Goal: Use online tool/utility

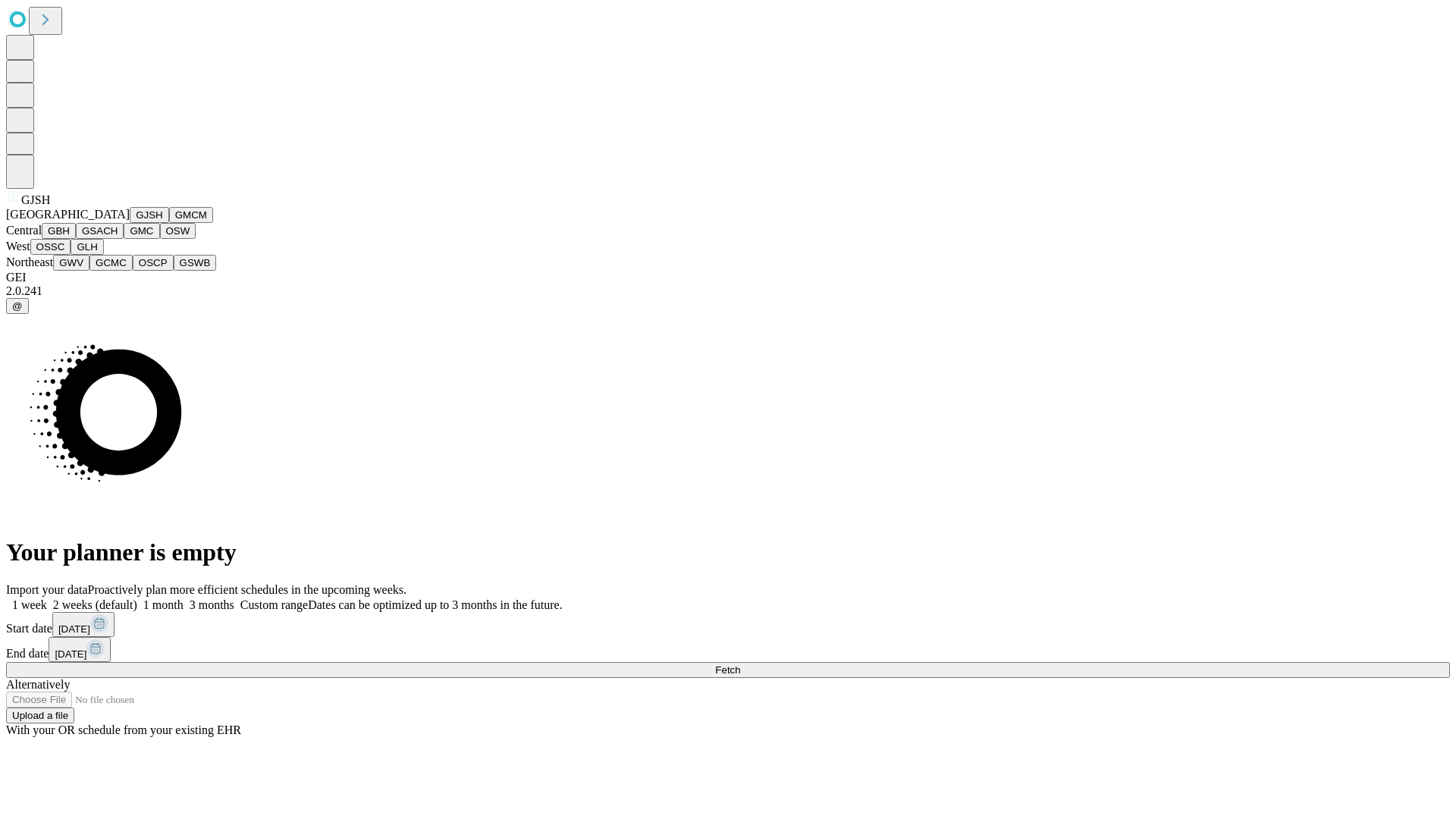
click at [130, 223] on button "GJSH" at bounding box center [149, 215] width 39 height 16
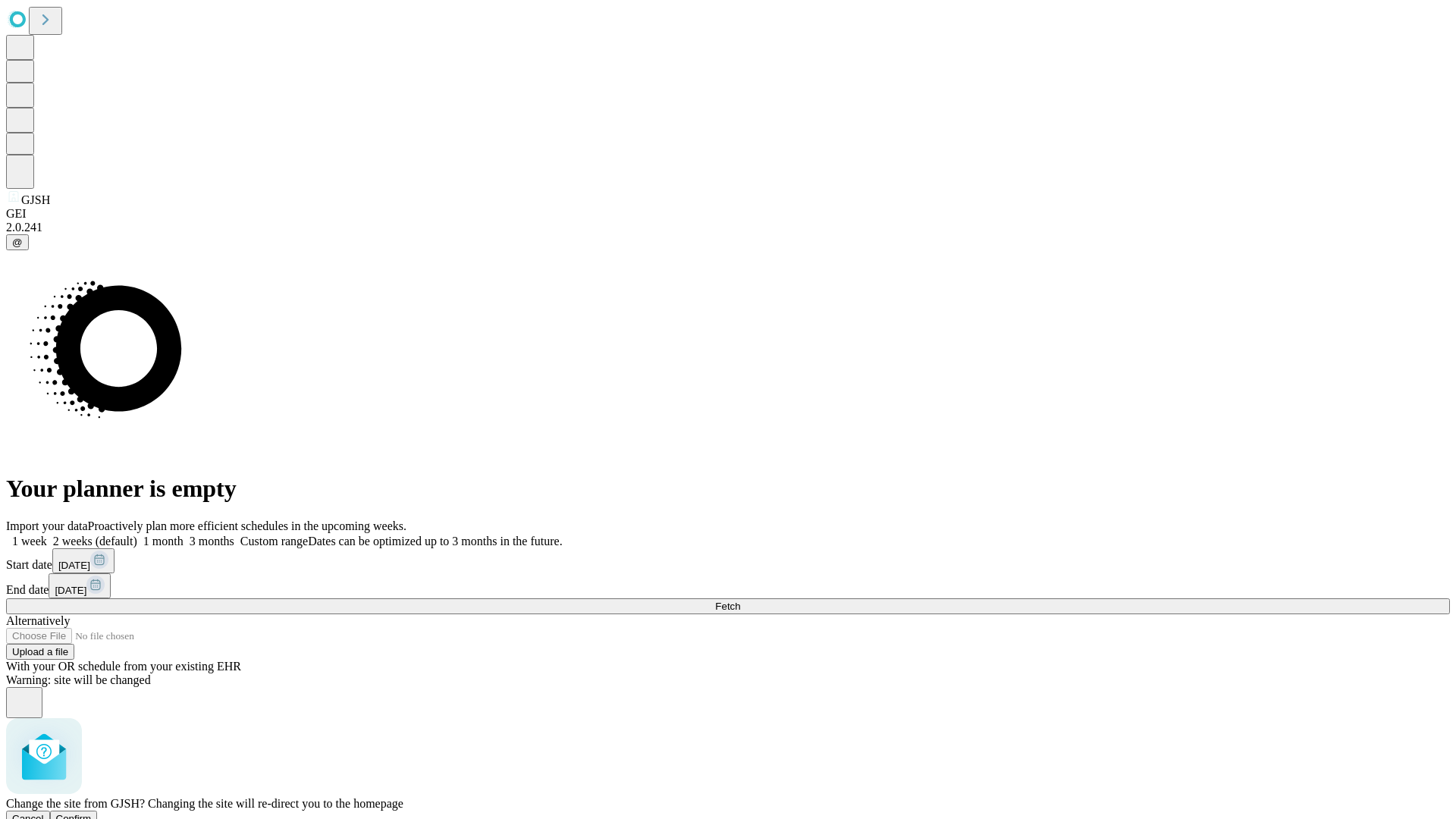
click at [92, 813] on span "Confirm" at bounding box center [74, 819] width 36 height 11
click at [184, 535] on label "1 month" at bounding box center [161, 541] width 46 height 13
click at [740, 601] on span "Fetch" at bounding box center [727, 606] width 25 height 11
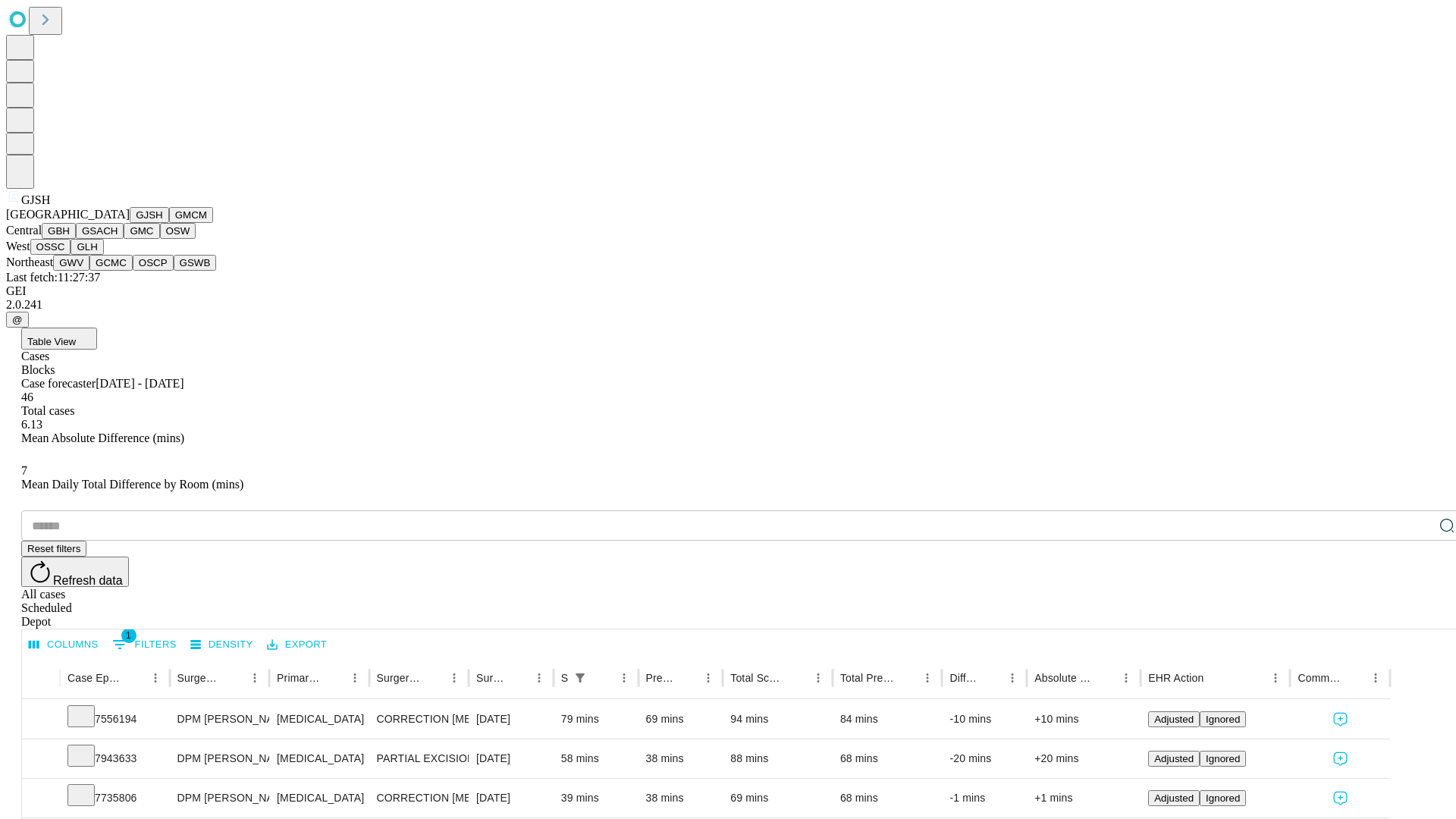
click at [169, 223] on button "GMCM" at bounding box center [190, 215] width 44 height 16
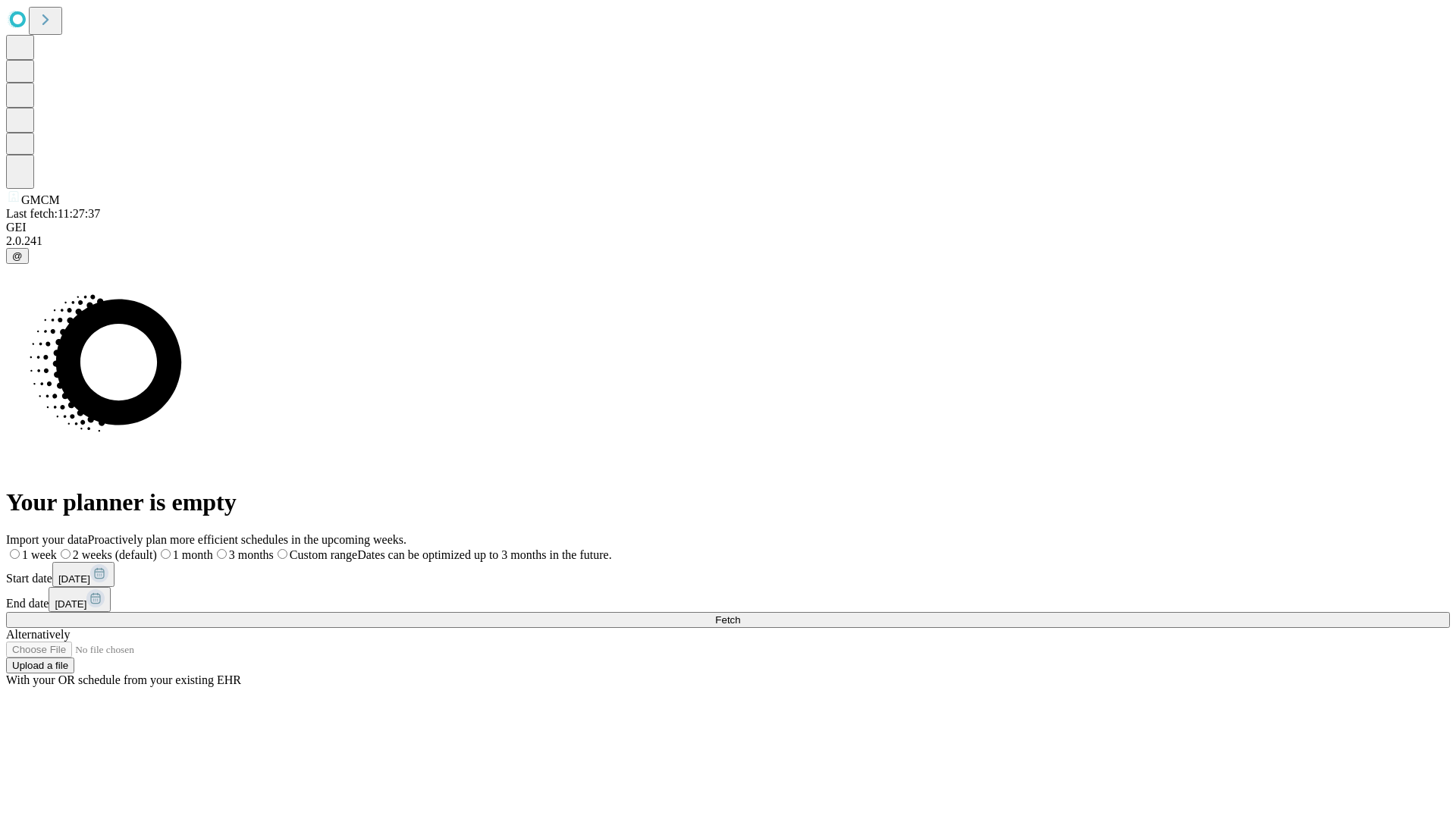
click at [213, 549] on label "1 month" at bounding box center [185, 555] width 56 height 13
click at [740, 614] on span "Fetch" at bounding box center [727, 620] width 25 height 11
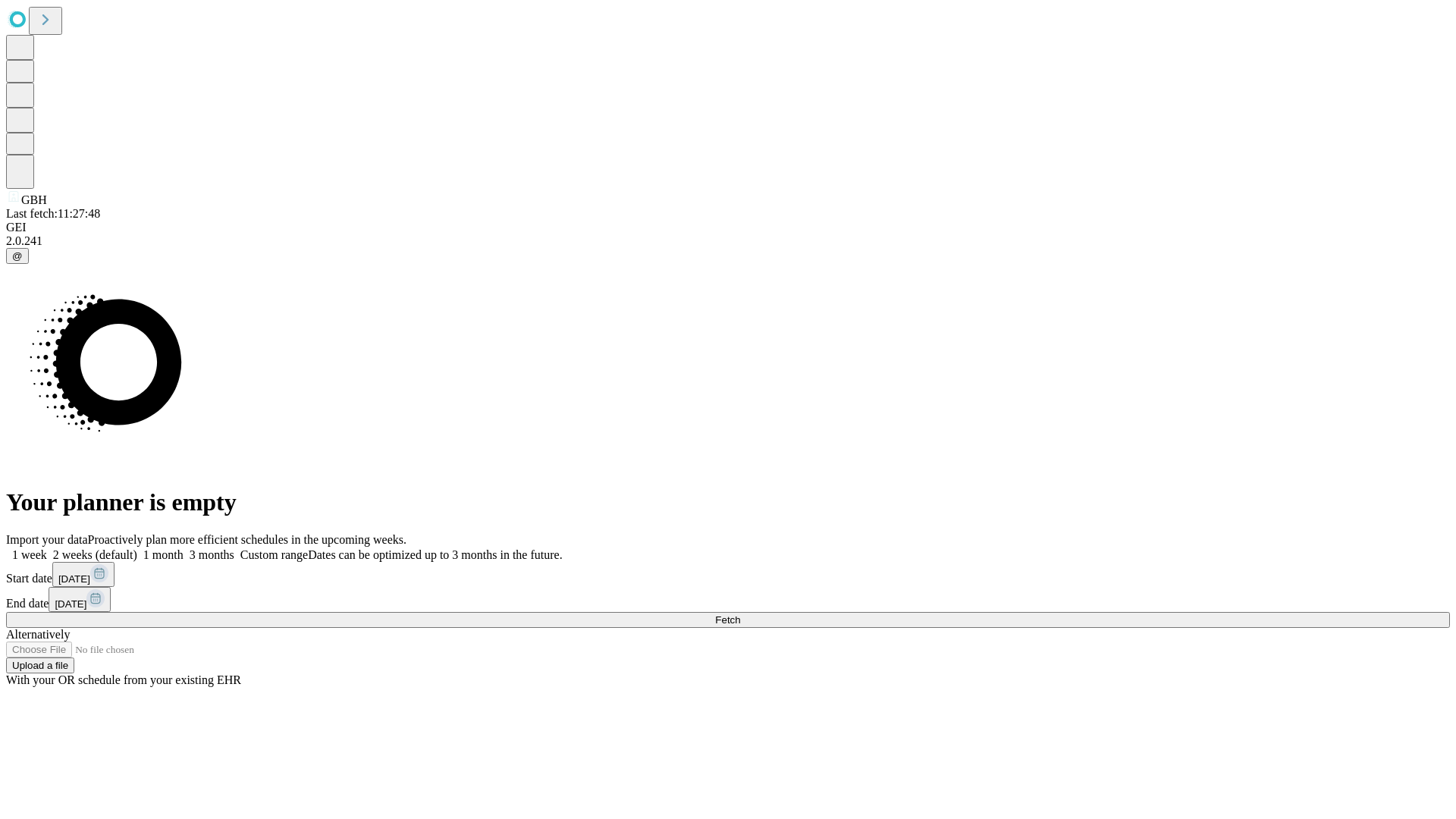
click at [740, 614] on span "Fetch" at bounding box center [727, 620] width 25 height 11
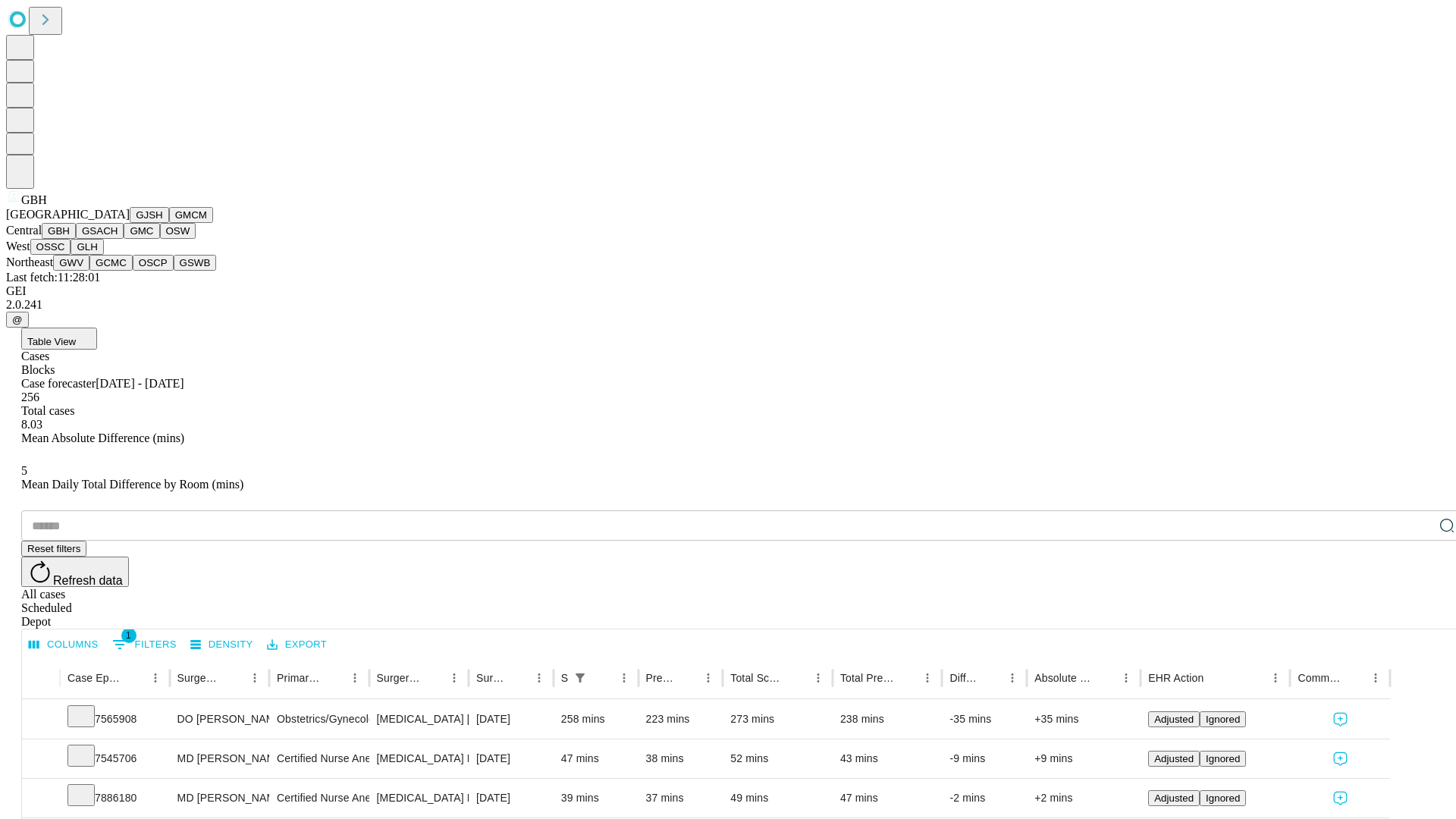
click at [118, 239] on button "GSACH" at bounding box center [100, 231] width 48 height 16
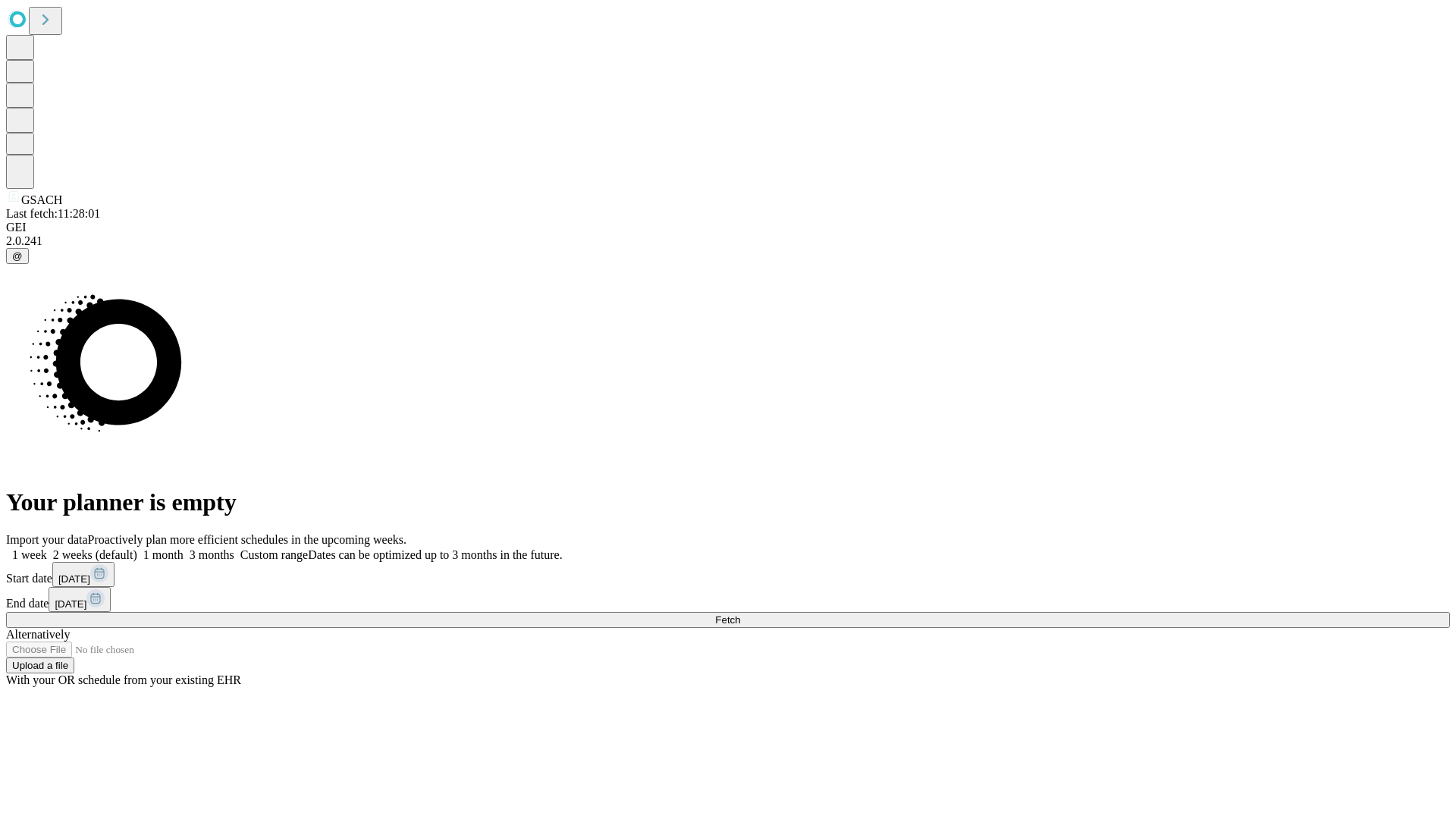
click at [184, 549] on label "1 month" at bounding box center [161, 555] width 46 height 13
click at [740, 614] on span "Fetch" at bounding box center [727, 620] width 25 height 11
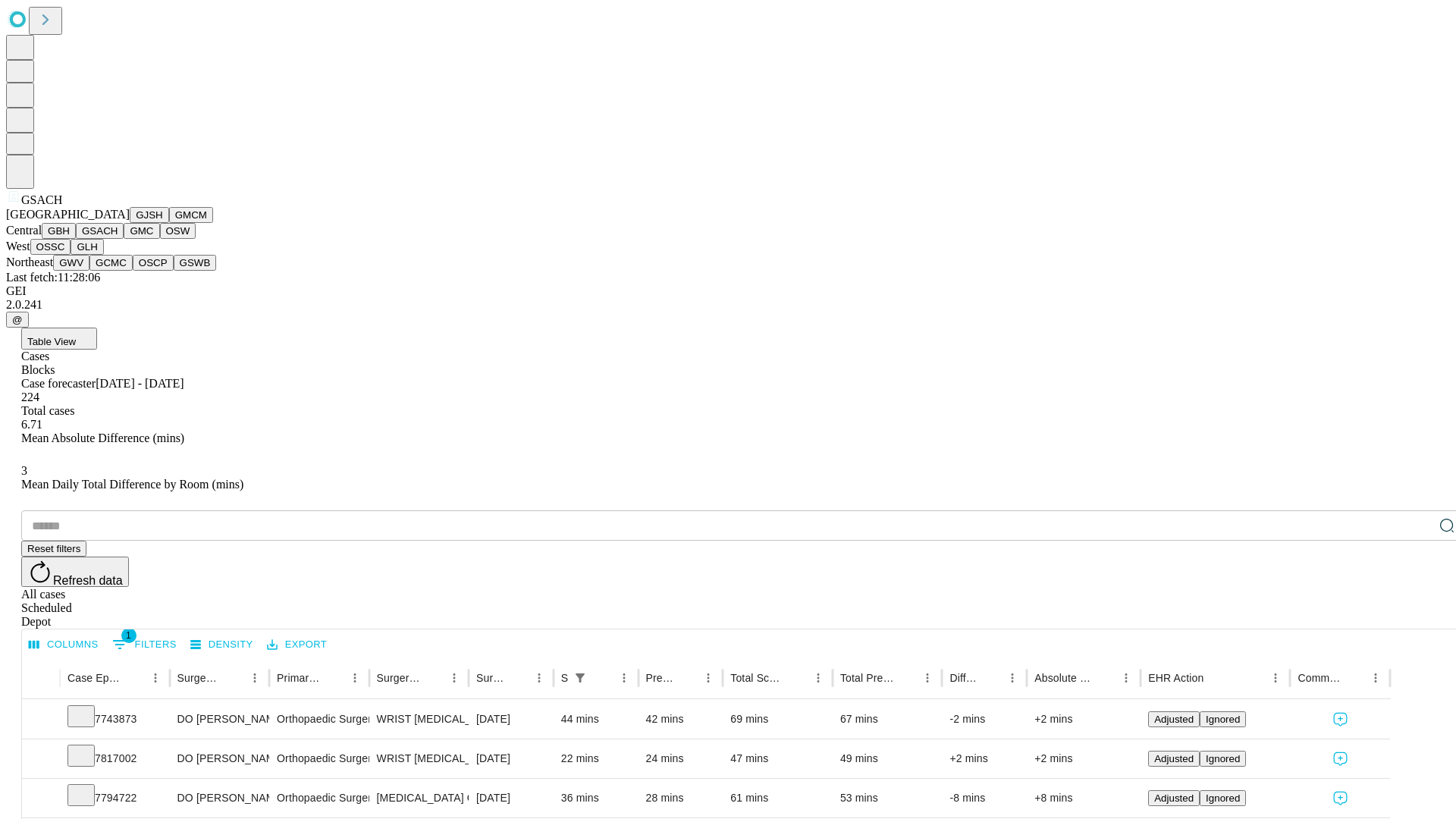
click at [124, 239] on button "GMC" at bounding box center [142, 231] width 36 height 16
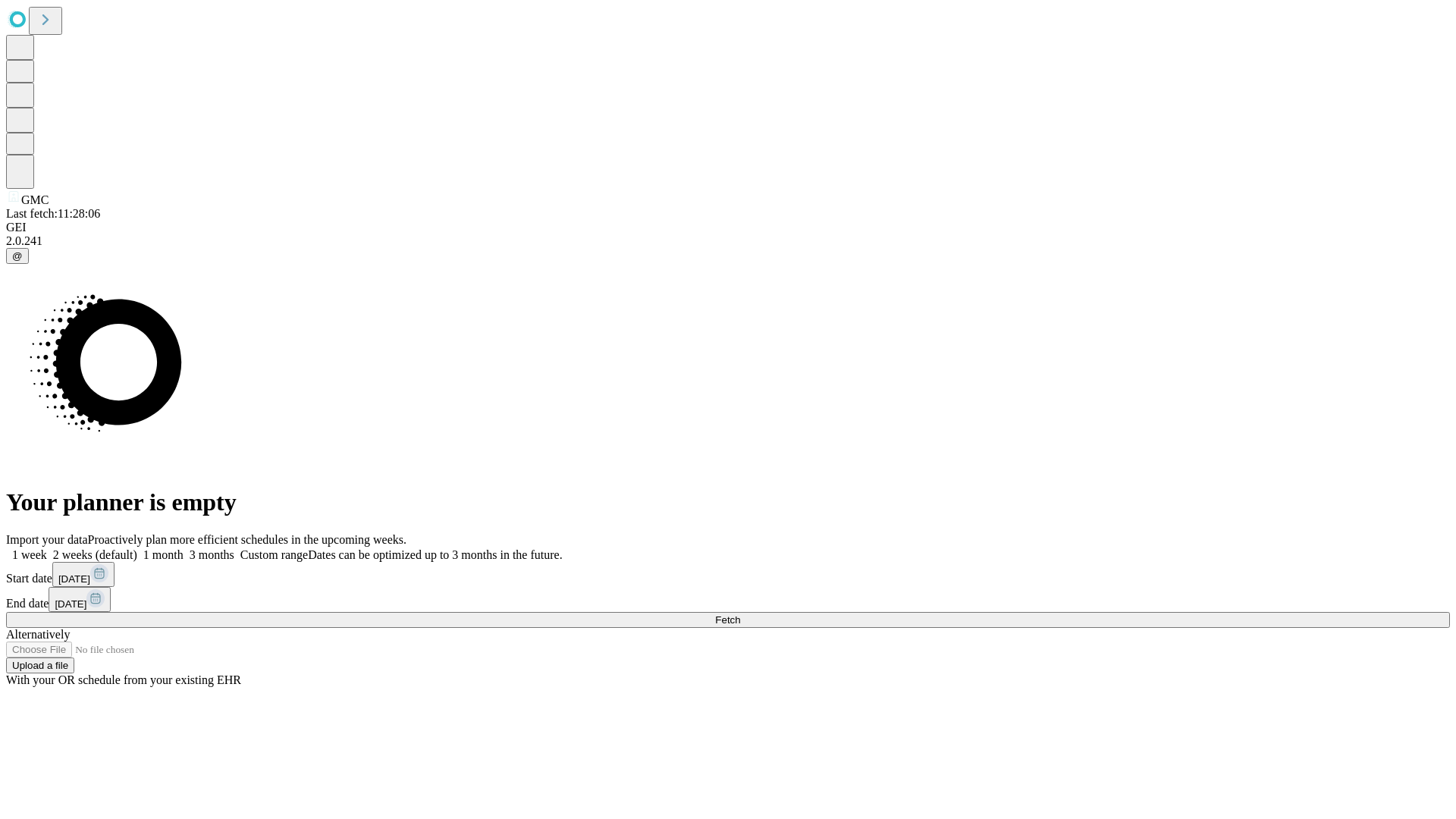
click at [184, 549] on label "1 month" at bounding box center [161, 555] width 46 height 13
click at [740, 614] on span "Fetch" at bounding box center [727, 620] width 25 height 11
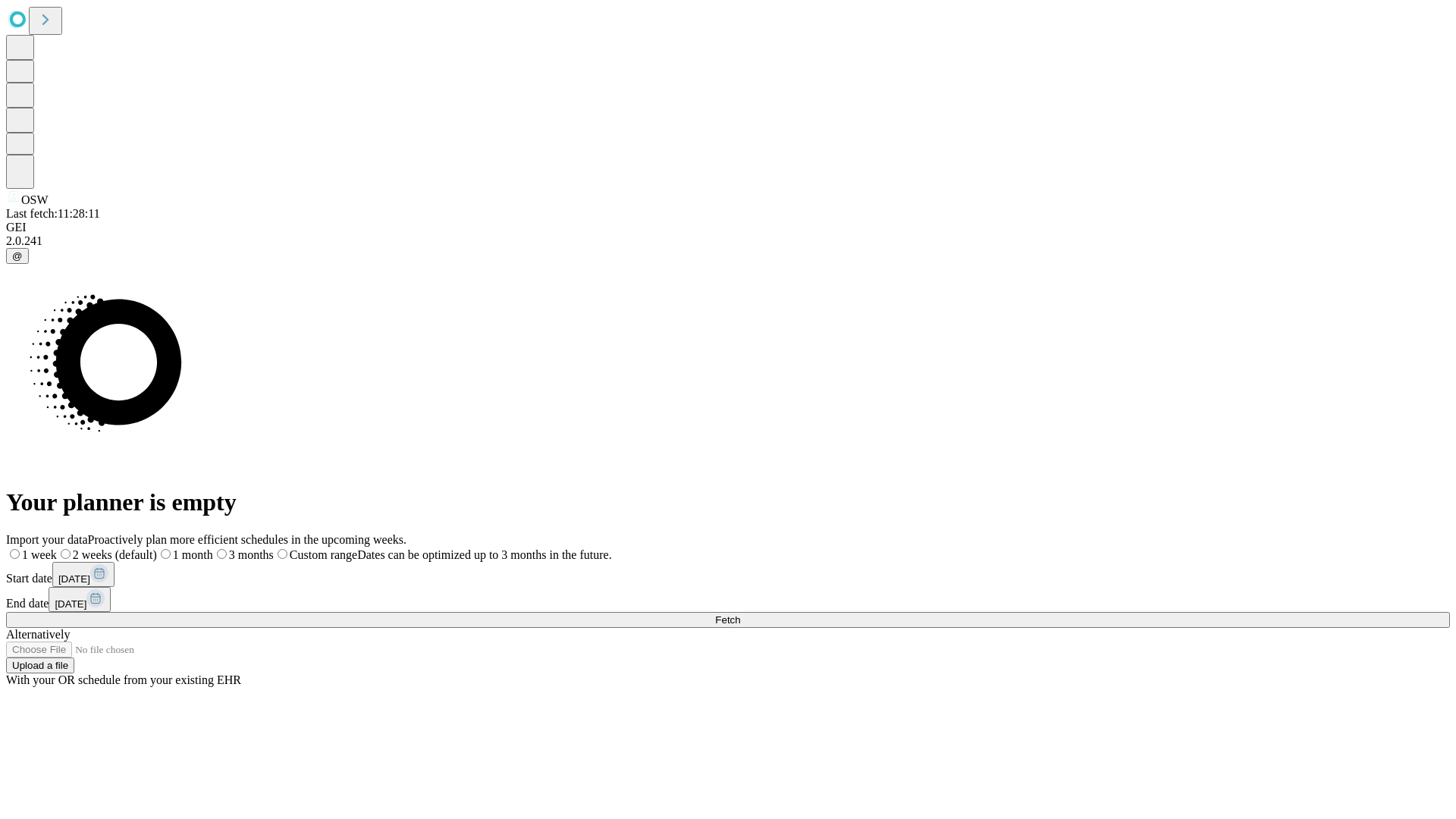
click at [740, 614] on span "Fetch" at bounding box center [727, 620] width 25 height 11
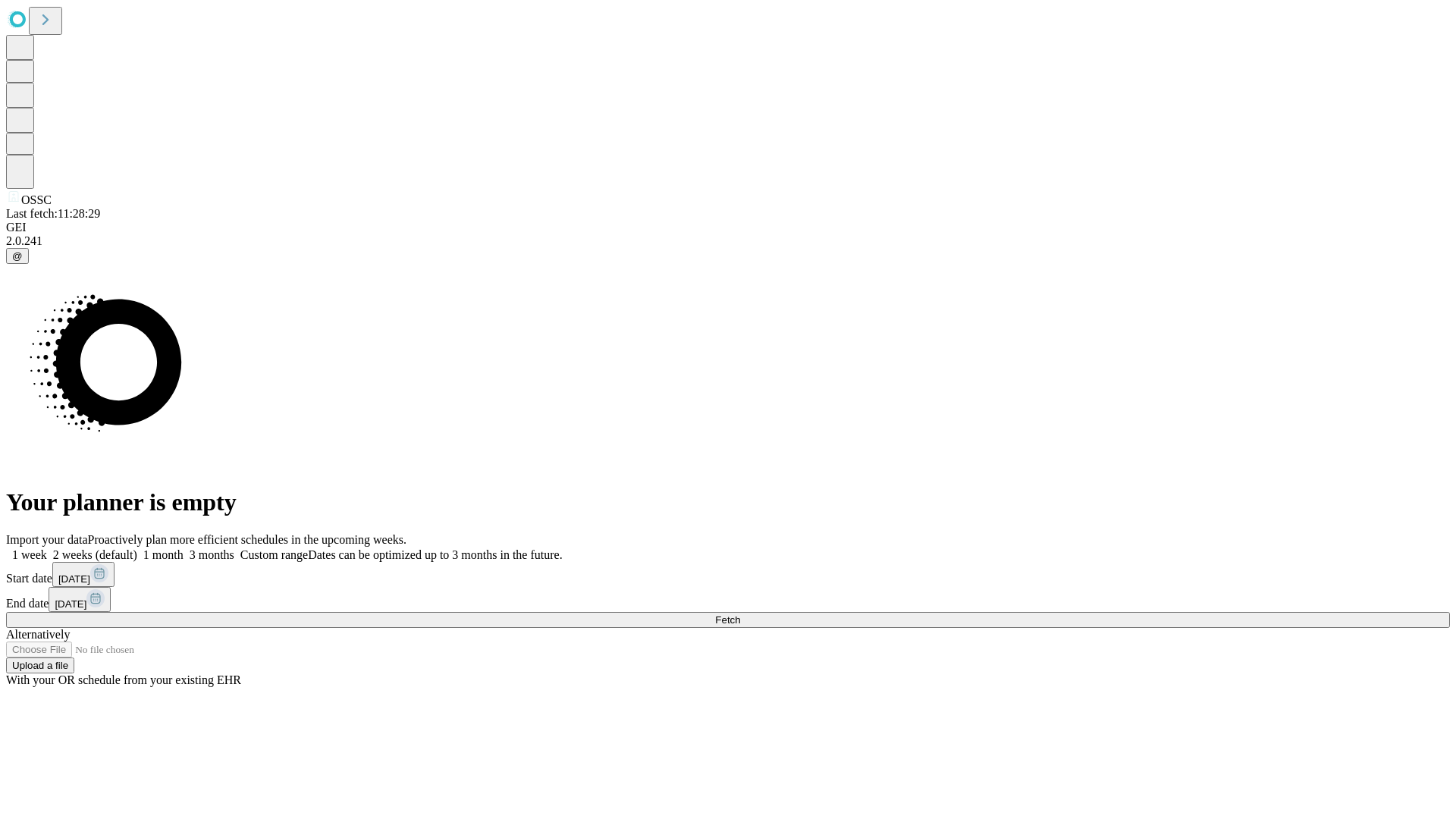
click at [184, 549] on label "1 month" at bounding box center [161, 555] width 46 height 13
click at [740, 614] on span "Fetch" at bounding box center [727, 620] width 25 height 11
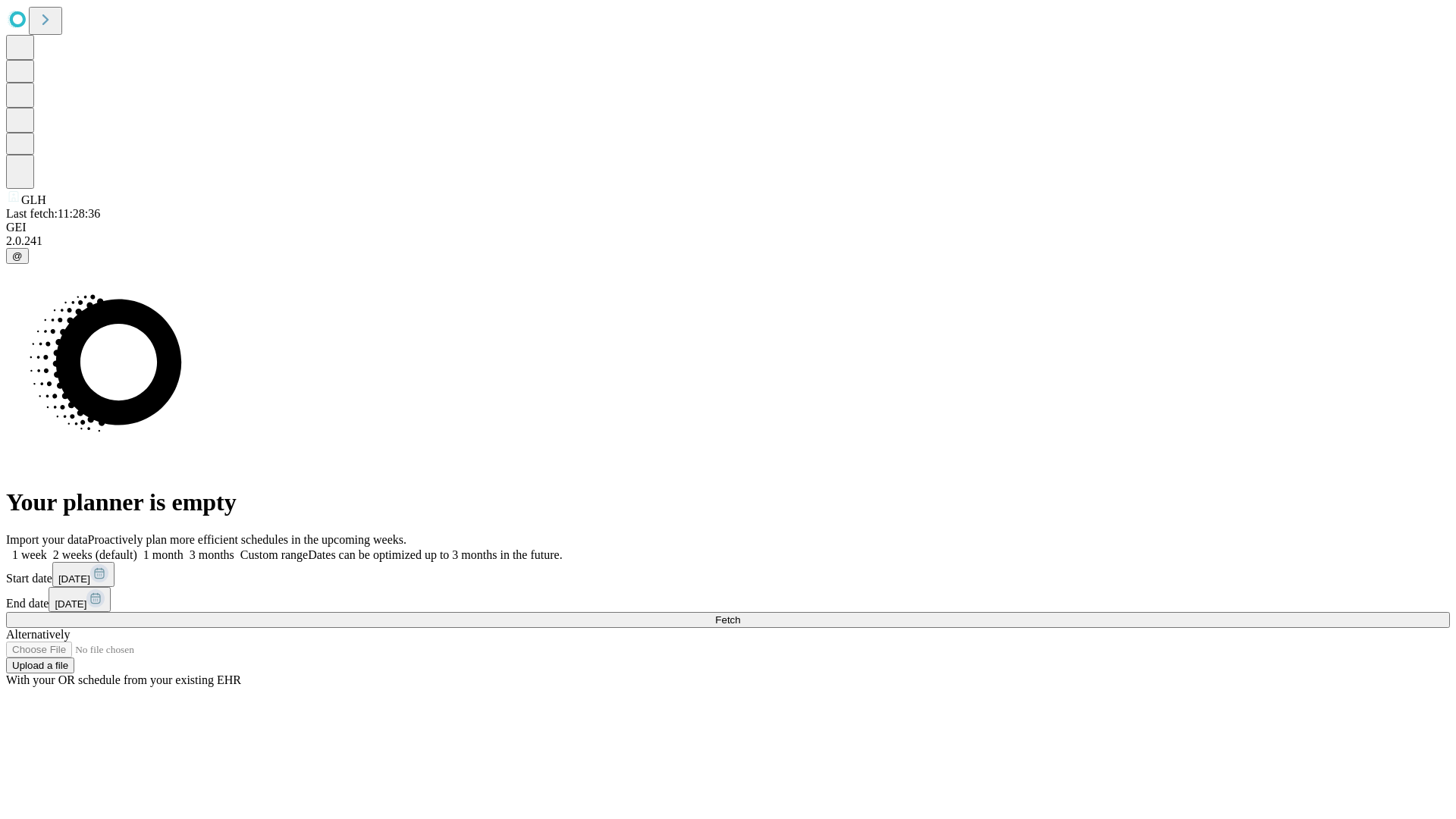
click at [740, 614] on span "Fetch" at bounding box center [727, 620] width 25 height 11
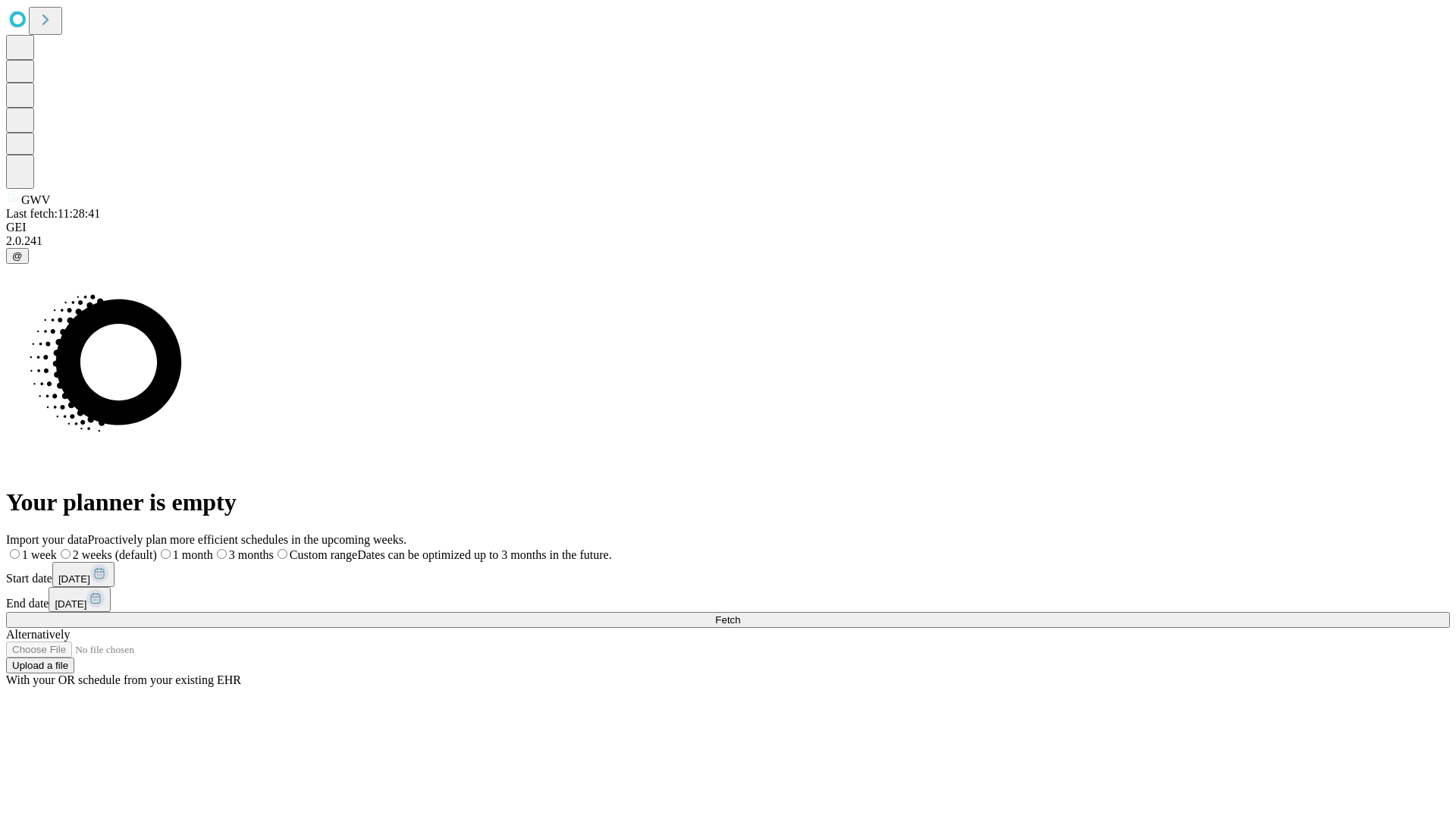
click at [213, 549] on label "1 month" at bounding box center [185, 555] width 56 height 13
click at [740, 614] on span "Fetch" at bounding box center [727, 620] width 25 height 11
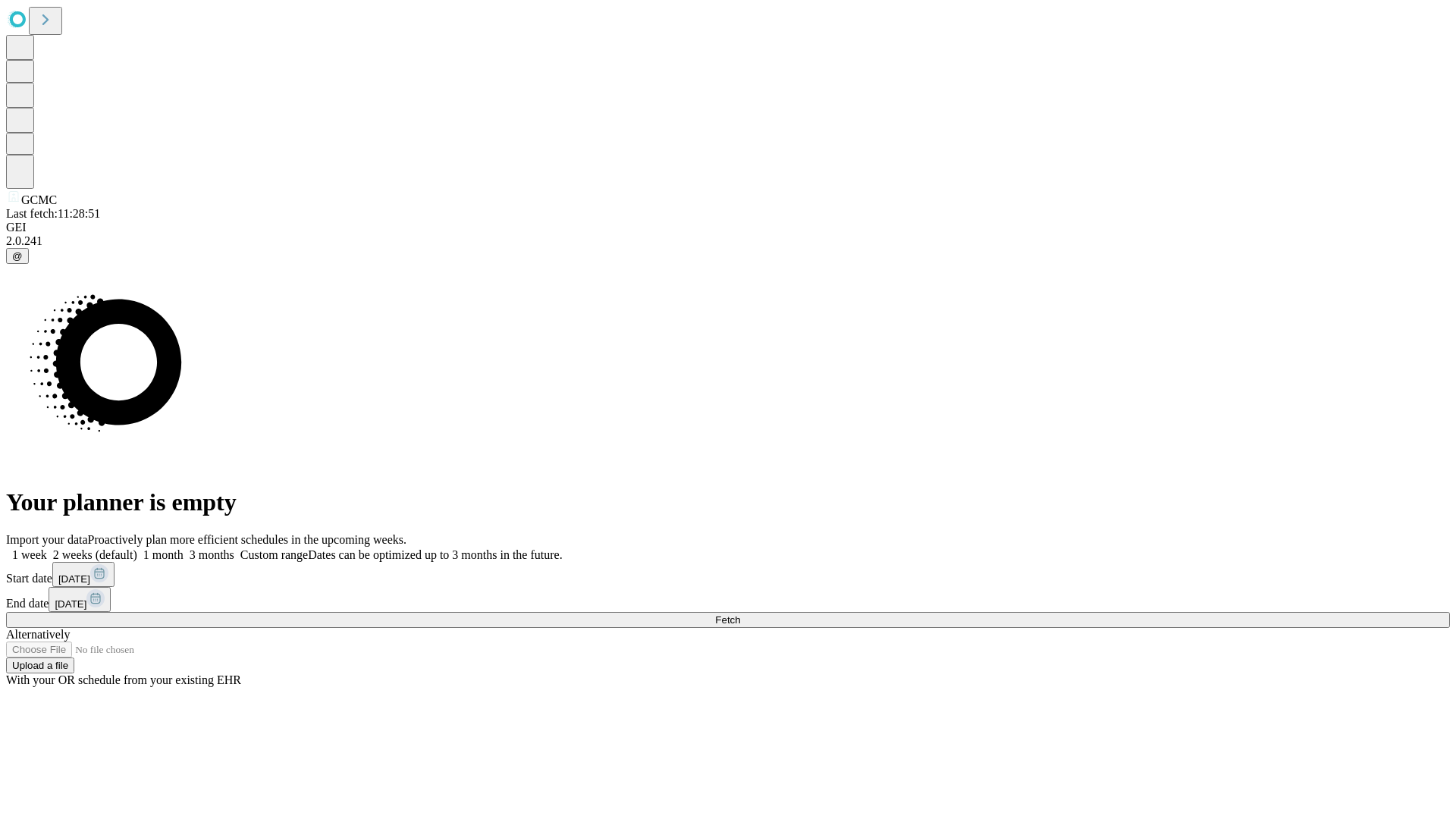
click at [184, 549] on label "1 month" at bounding box center [161, 555] width 46 height 13
click at [740, 614] on span "Fetch" at bounding box center [727, 620] width 25 height 11
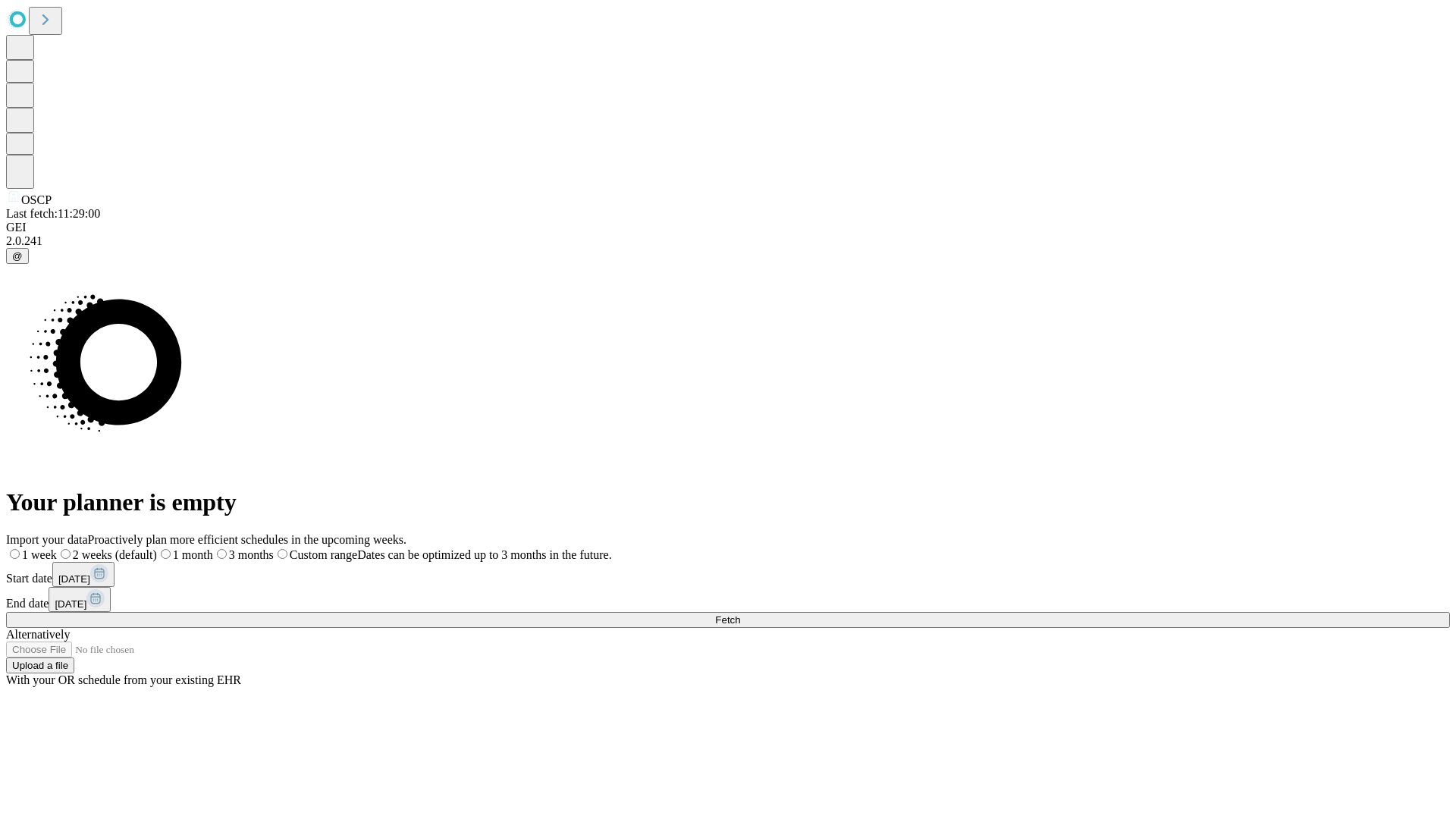
click at [740, 614] on span "Fetch" at bounding box center [727, 620] width 25 height 11
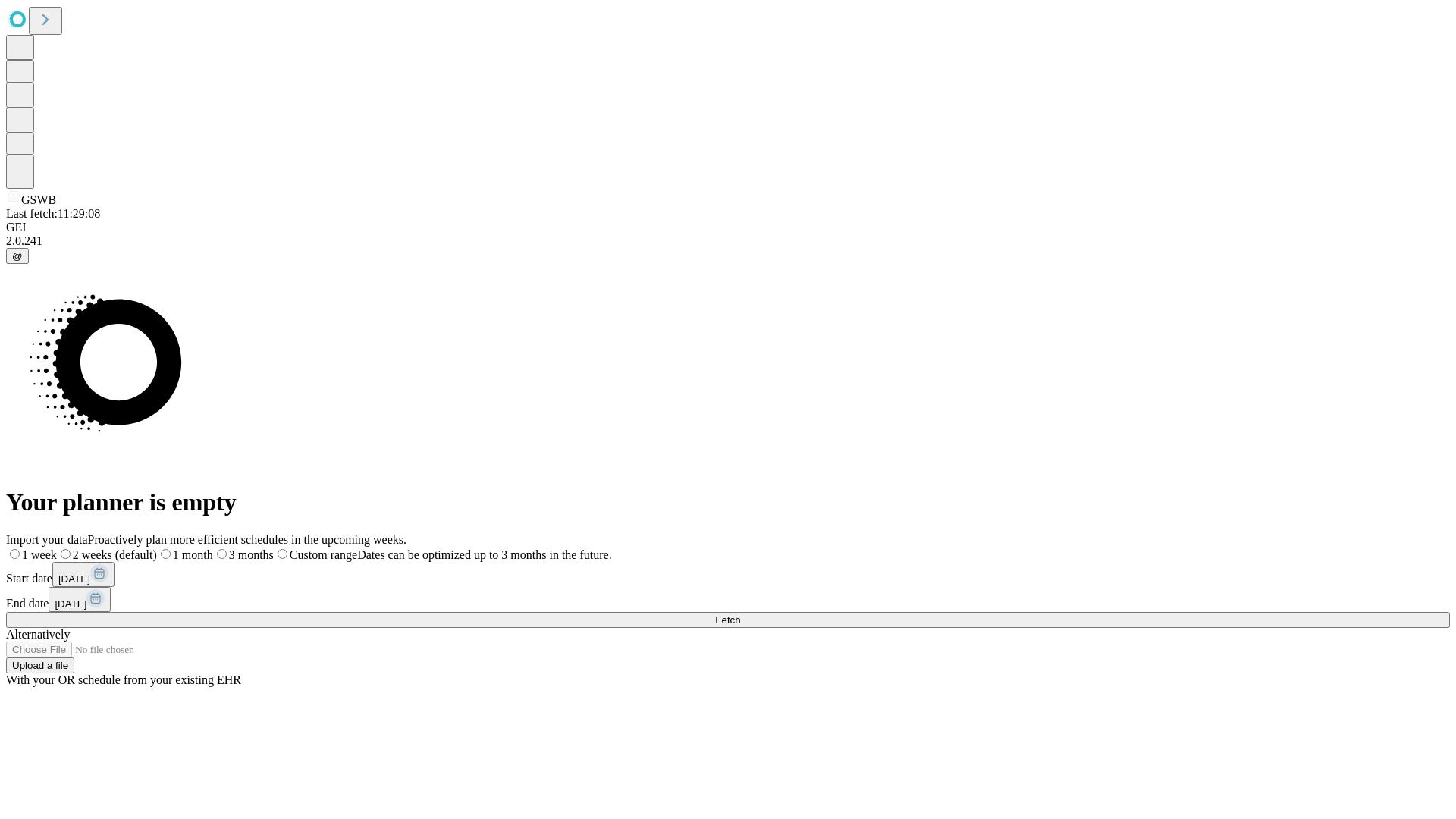
click at [213, 549] on label "1 month" at bounding box center [185, 555] width 56 height 13
click at [740, 614] on span "Fetch" at bounding box center [727, 620] width 25 height 11
